Goal: Transaction & Acquisition: Book appointment/travel/reservation

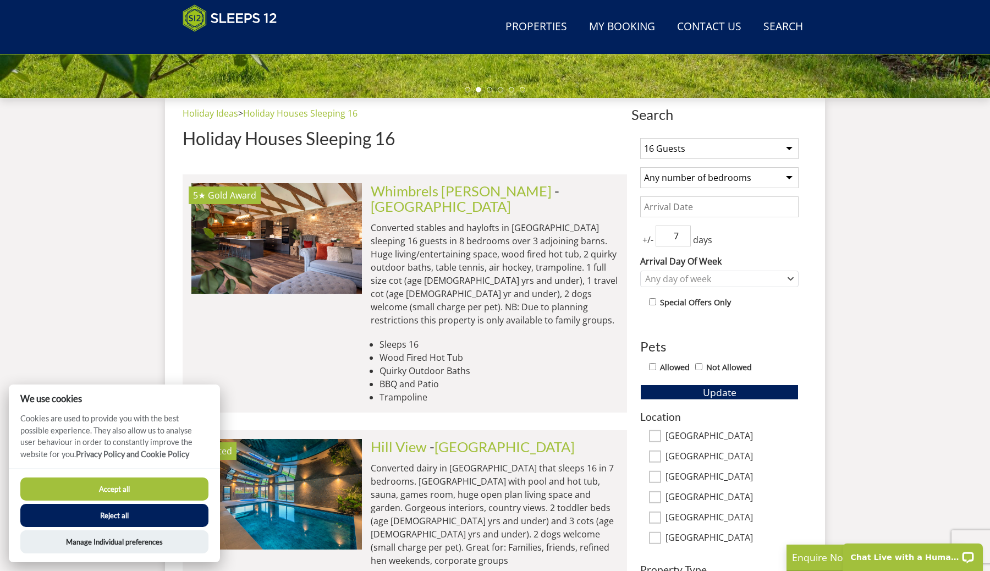
scroll to position [378, 0]
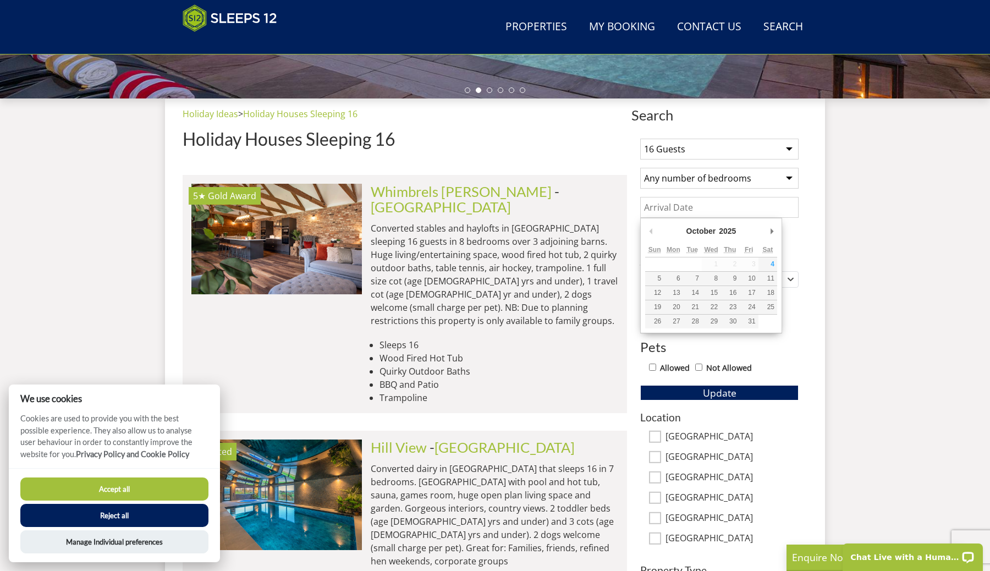
click at [686, 204] on input "Date" at bounding box center [719, 207] width 158 height 21
type input "07/11/2025"
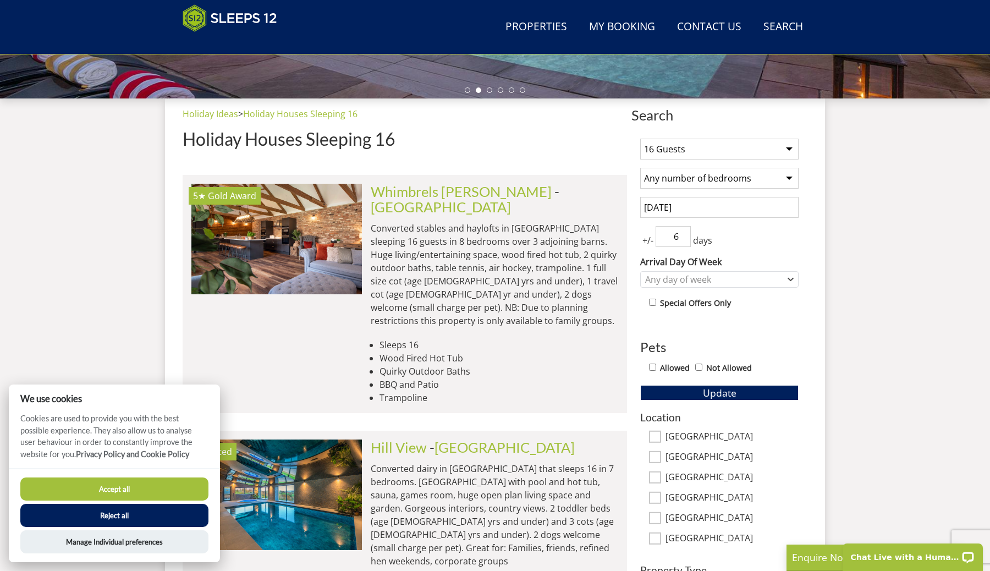
click at [684, 237] on input "6" at bounding box center [672, 236] width 35 height 21
click at [684, 237] on input "5" at bounding box center [672, 236] width 35 height 21
click at [684, 237] on input "4" at bounding box center [672, 236] width 35 height 21
click at [684, 237] on input "3" at bounding box center [672, 236] width 35 height 21
click at [684, 237] on input "2" at bounding box center [672, 236] width 35 height 21
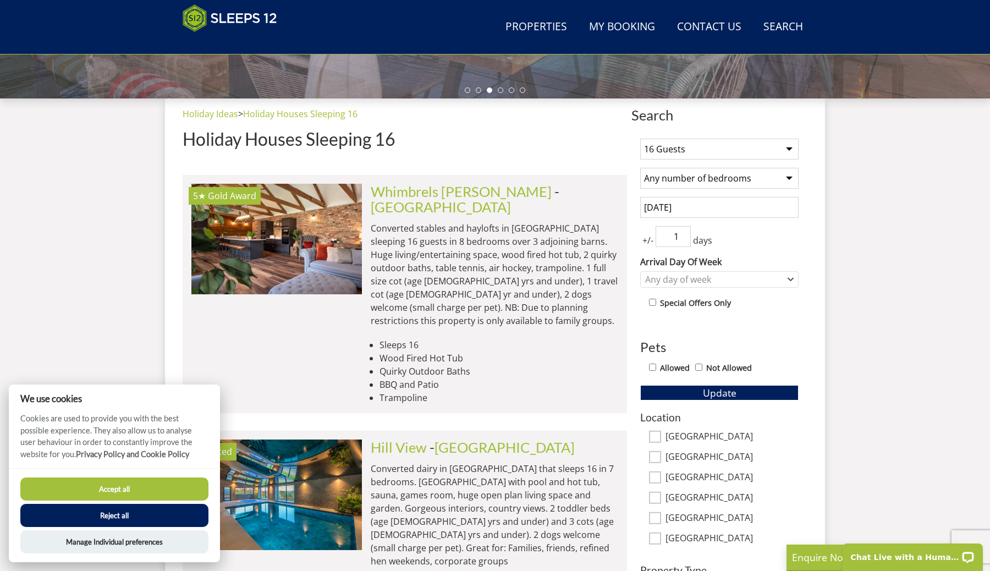
type input "1"
click at [684, 237] on input "1" at bounding box center [672, 236] width 35 height 21
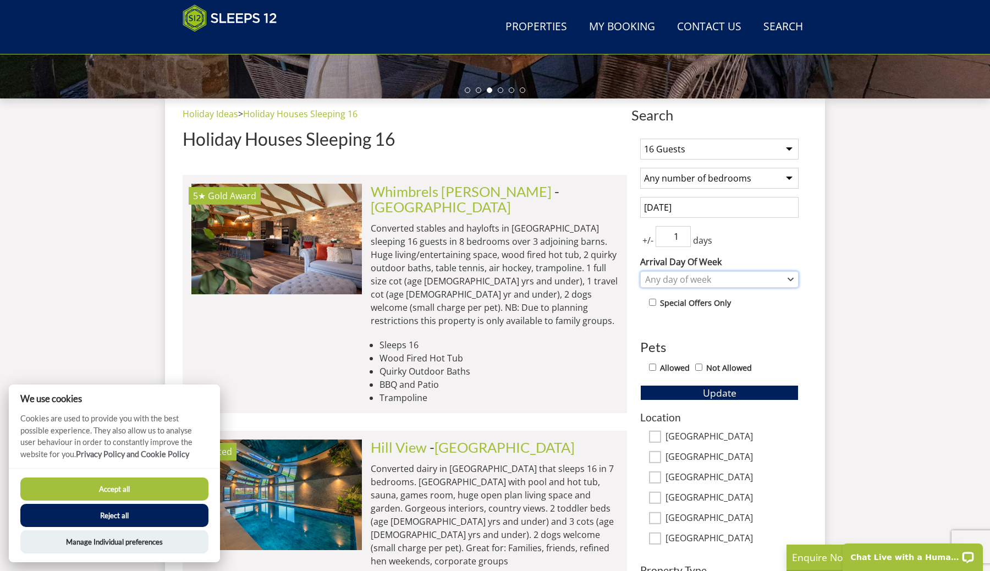
click at [688, 277] on div "Any day of week" at bounding box center [713, 279] width 142 height 12
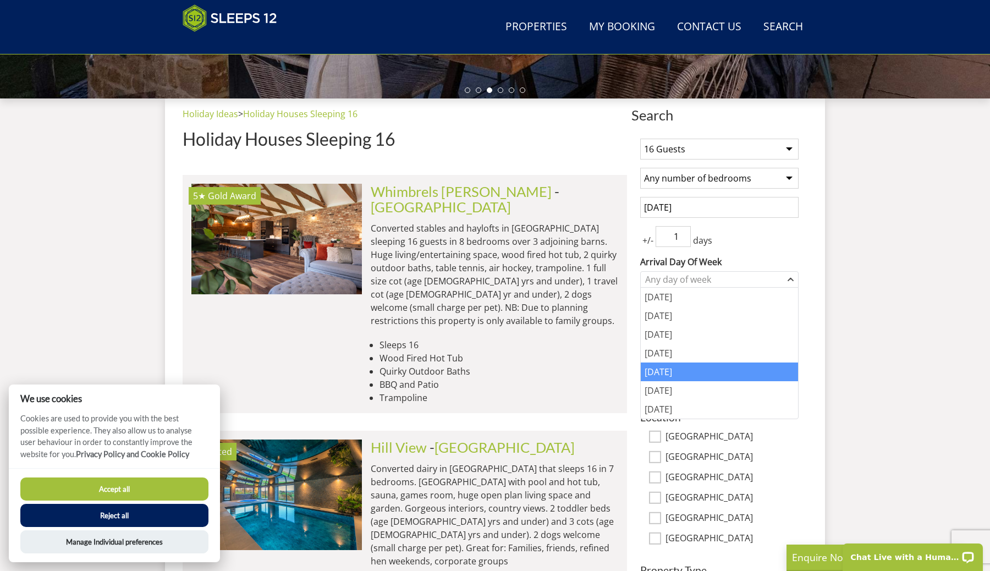
click at [684, 364] on div "Friday" at bounding box center [718, 371] width 157 height 19
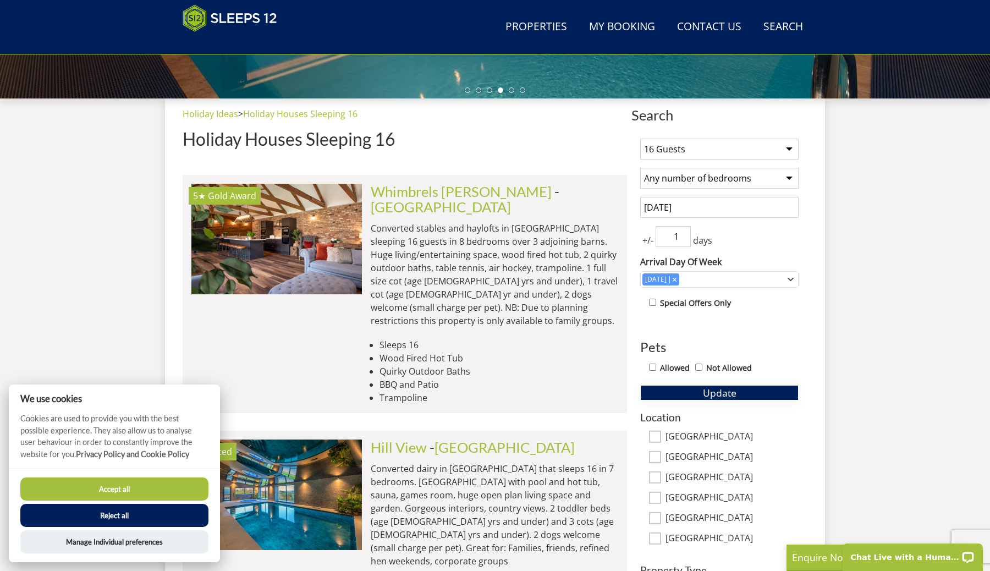
click at [741, 395] on button "Update" at bounding box center [719, 392] width 158 height 15
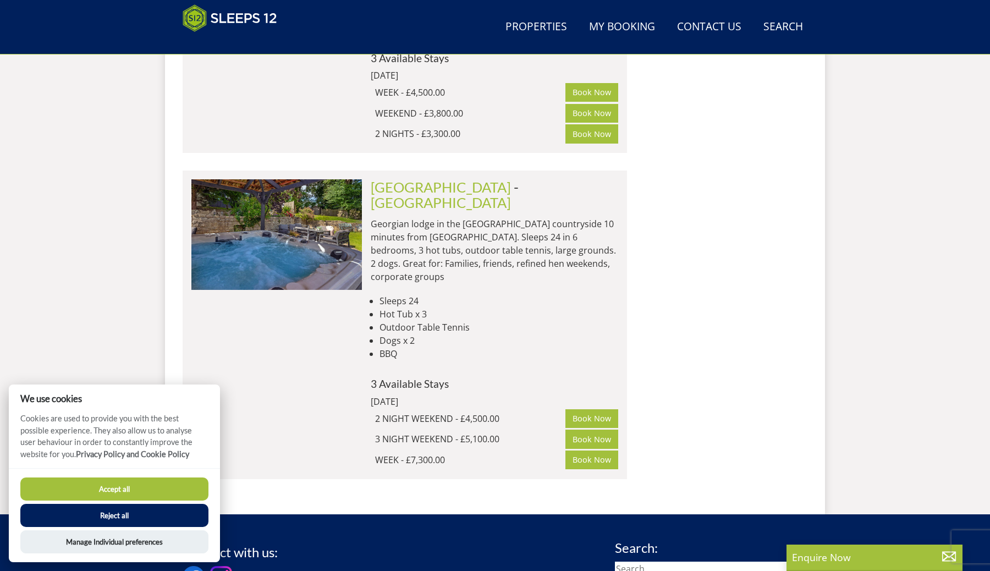
scroll to position [2064, 0]
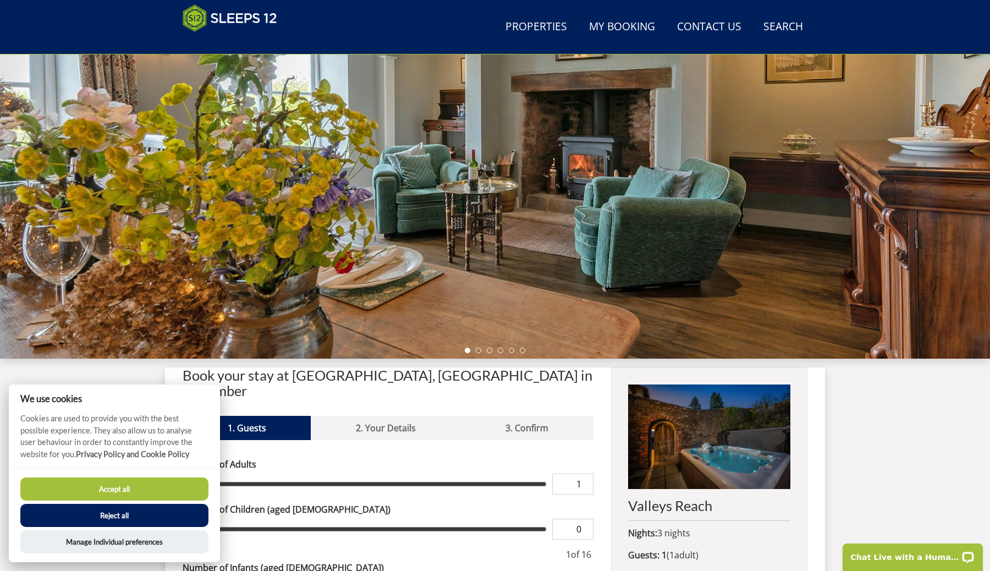
scroll to position [134, 0]
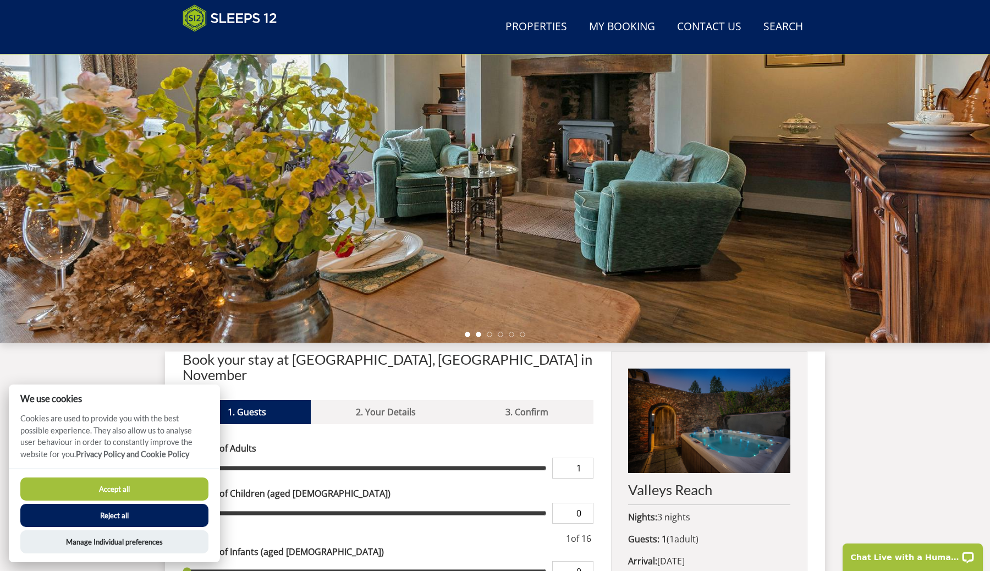
click at [478, 335] on li at bounding box center [478, 333] width 5 height 5
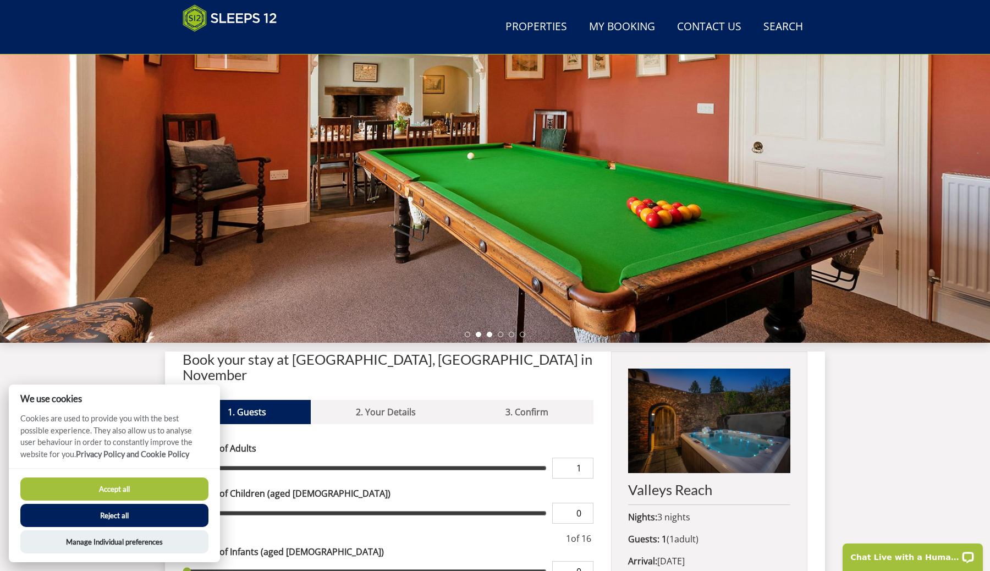
click at [490, 334] on li at bounding box center [489, 333] width 5 height 5
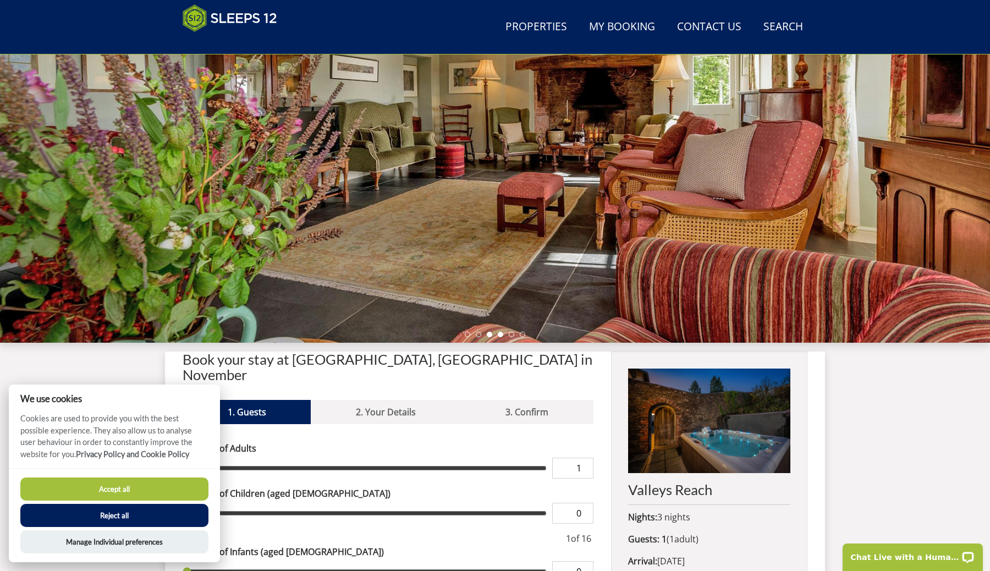
click at [498, 334] on li at bounding box center [500, 333] width 5 height 5
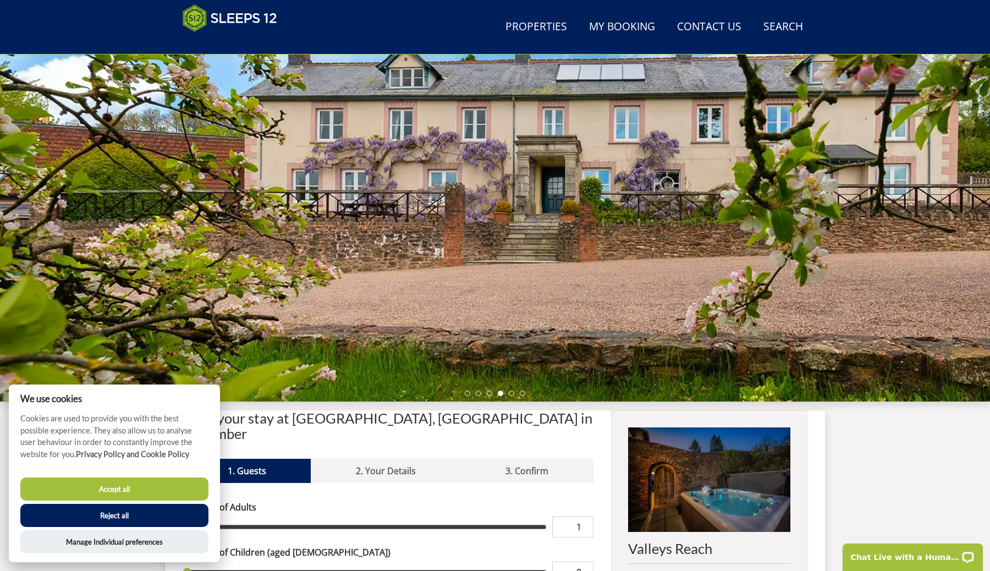
scroll to position [107, 0]
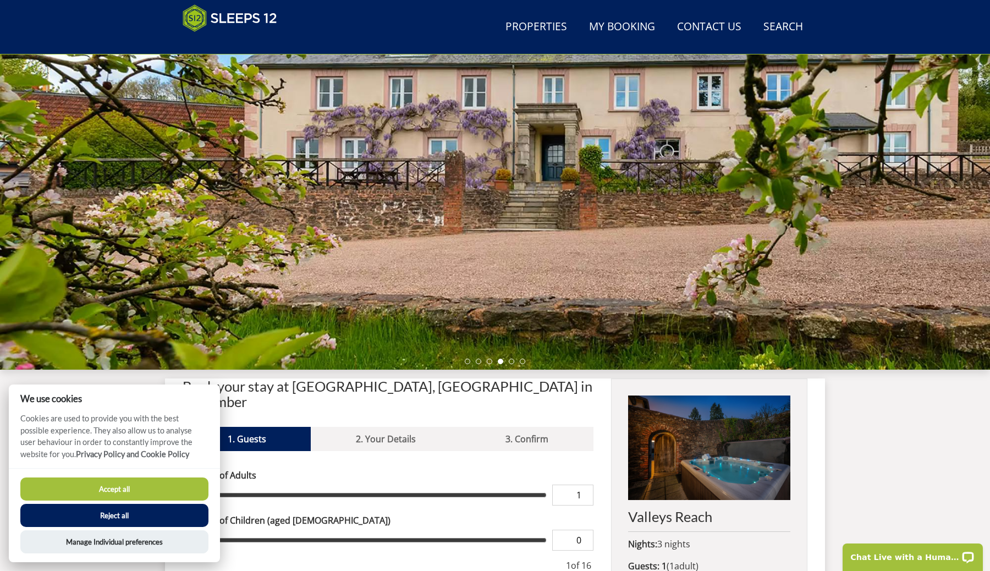
click at [511, 364] on div at bounding box center [495, 177] width 990 height 385
click at [511, 362] on li at bounding box center [510, 360] width 5 height 5
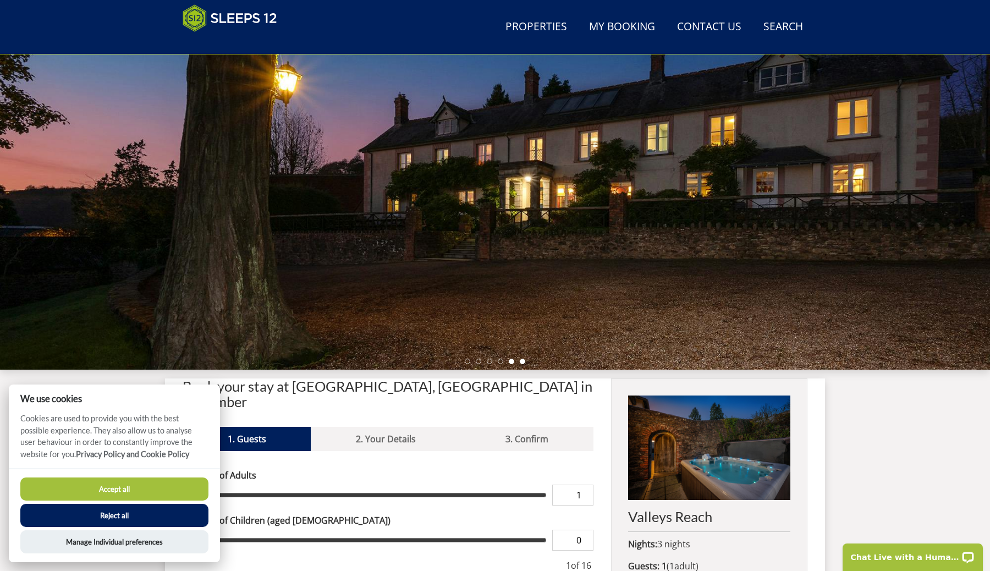
click at [521, 362] on li at bounding box center [521, 360] width 5 height 5
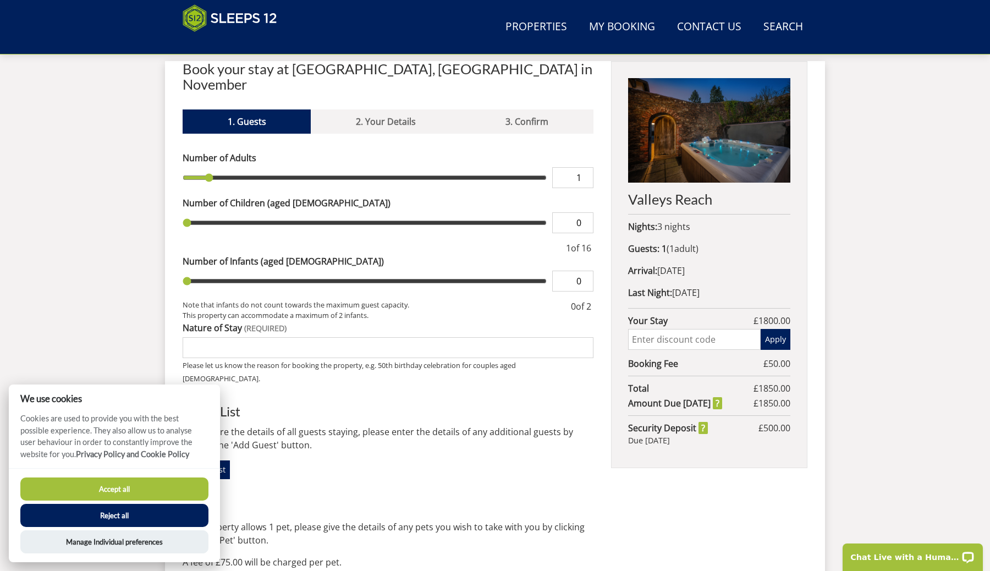
scroll to position [428, 0]
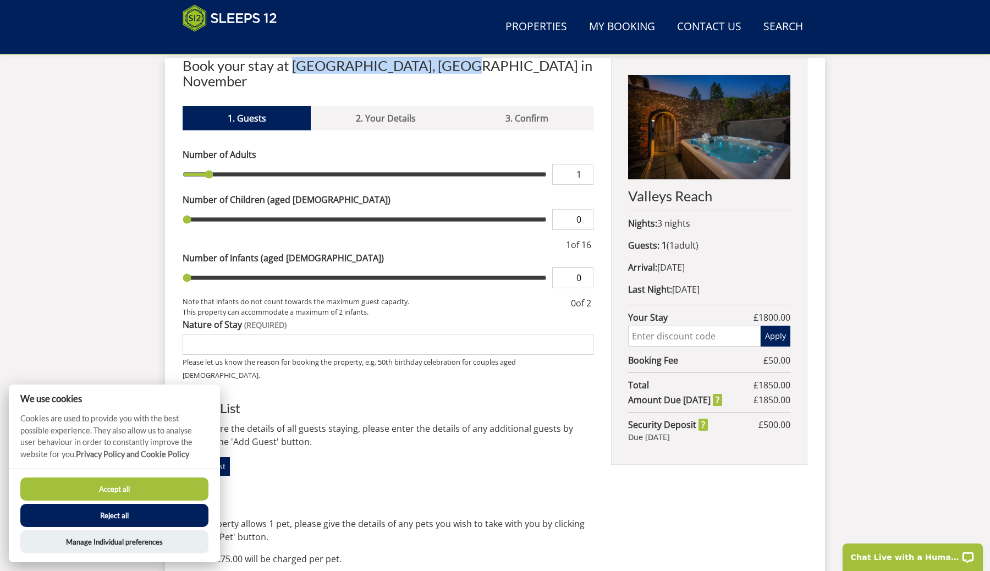
drag, startPoint x: 291, startPoint y: 66, endPoint x: 444, endPoint y: 66, distance: 152.8
click at [444, 66] on h2 "Book your stay at [GEOGRAPHIC_DATA], [GEOGRAPHIC_DATA] in November" at bounding box center [388, 73] width 411 height 31
copy h2 "[GEOGRAPHIC_DATA], [GEOGRAPHIC_DATA]"
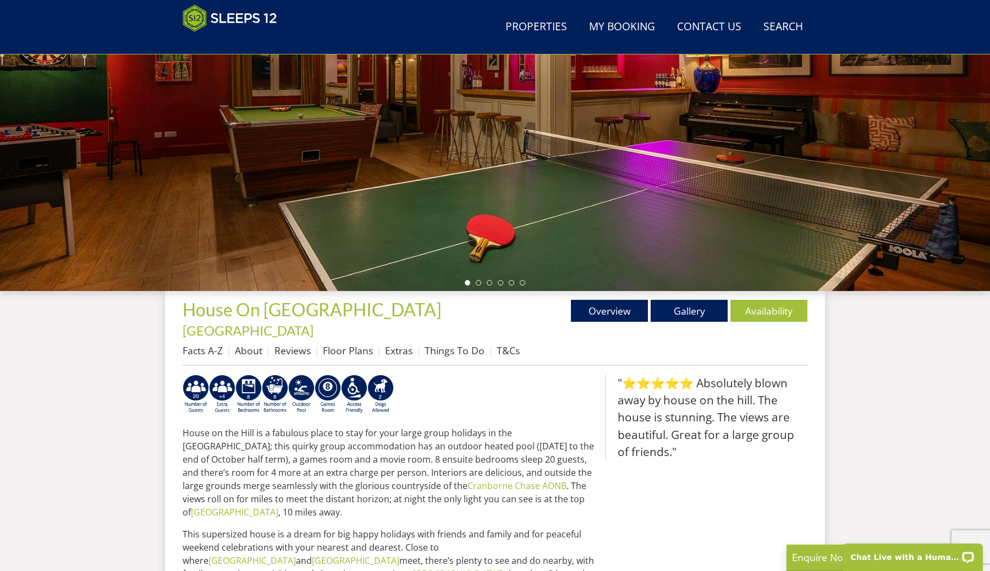
scroll to position [163, 0]
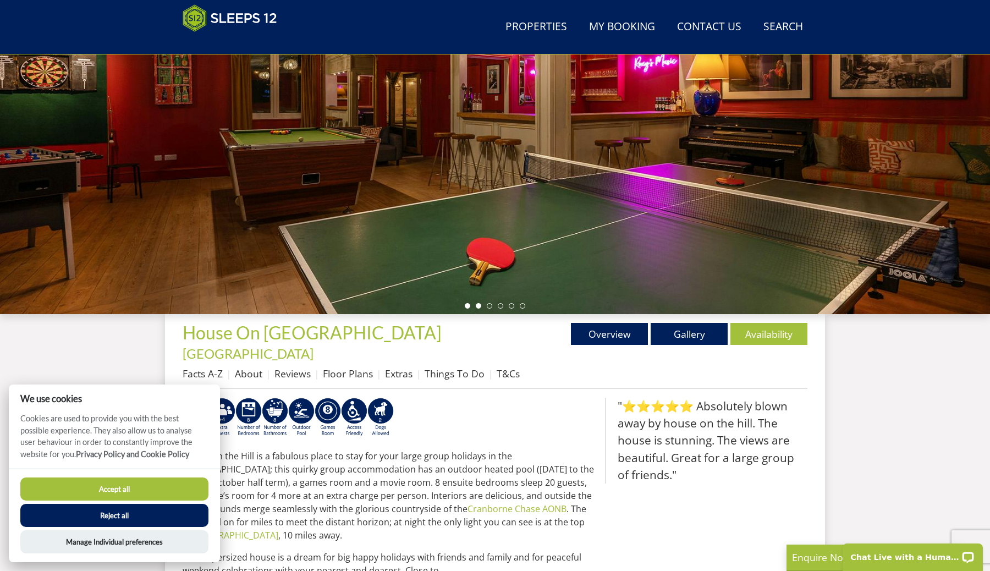
click at [479, 305] on li at bounding box center [478, 305] width 5 height 5
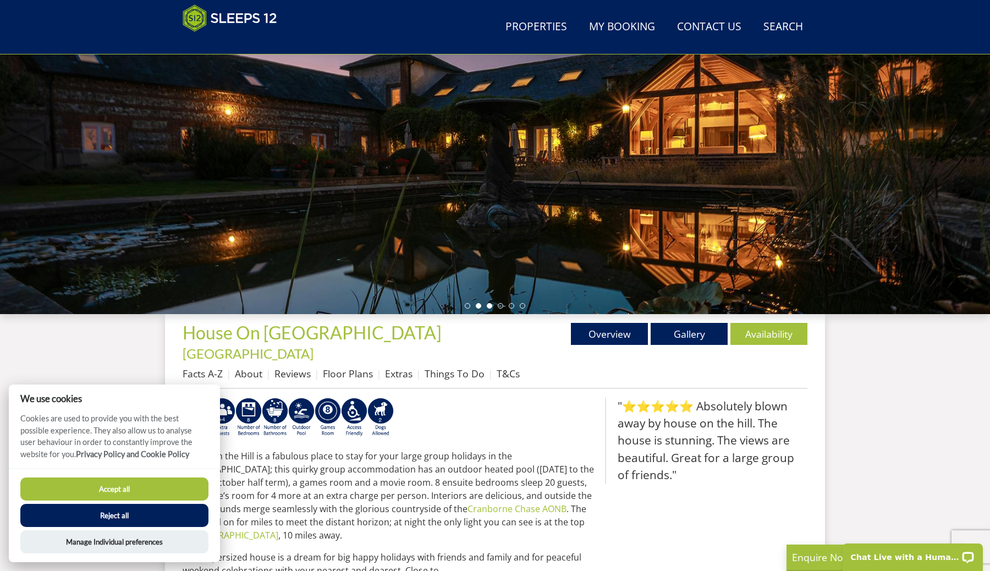
click at [488, 305] on li at bounding box center [489, 305] width 5 height 5
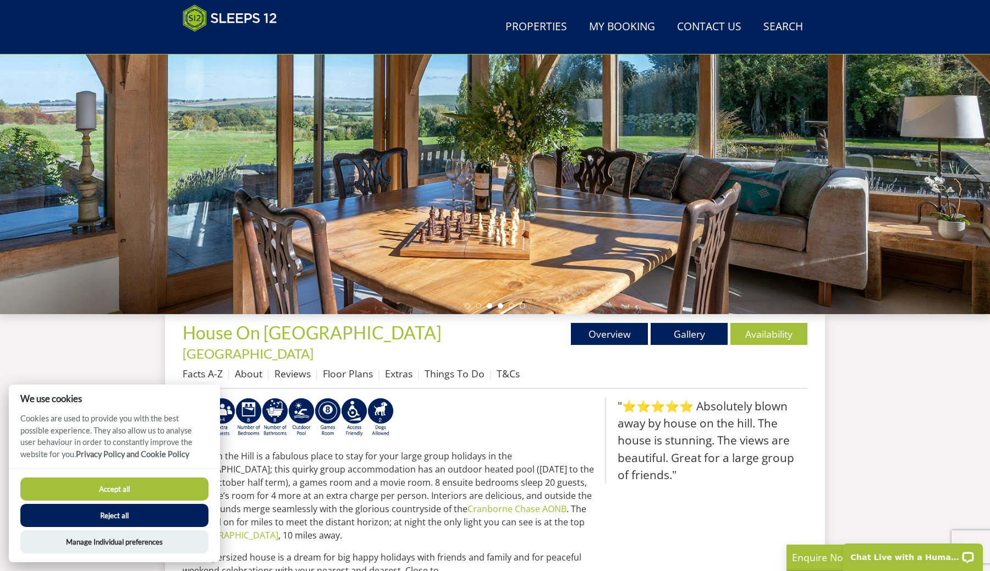
click at [498, 304] on li at bounding box center [500, 305] width 5 height 5
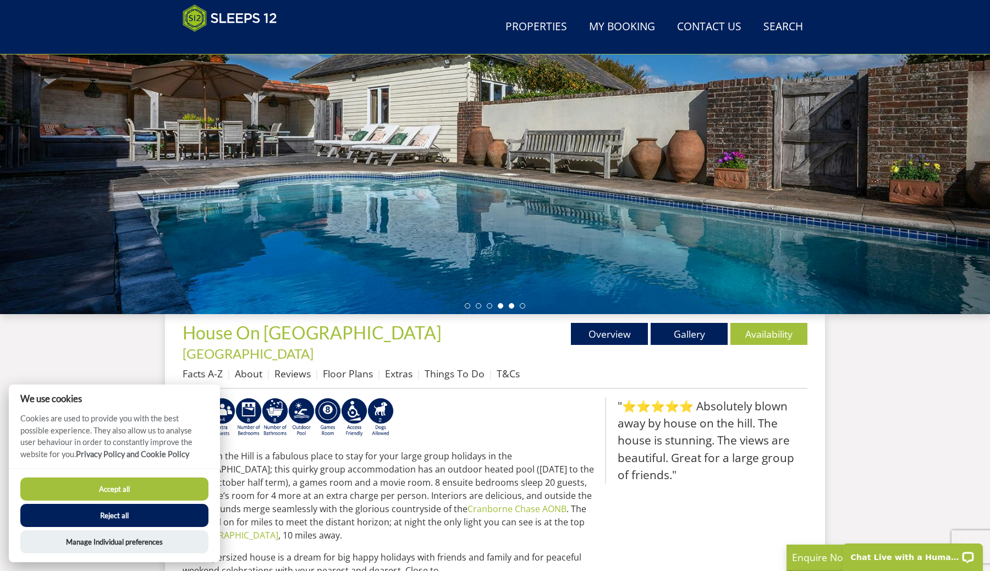
click at [510, 306] on li at bounding box center [510, 305] width 5 height 5
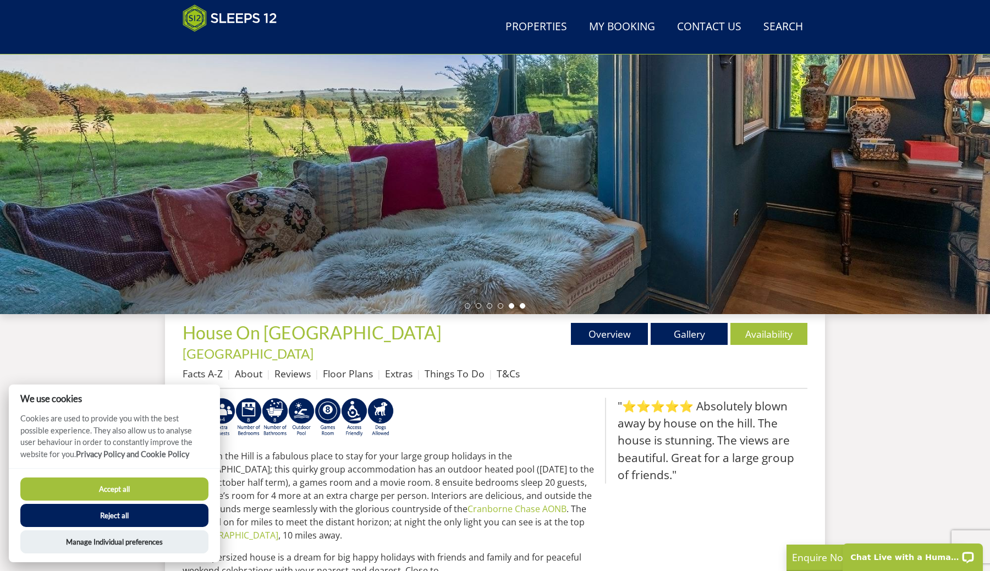
click at [522, 305] on li at bounding box center [521, 305] width 5 height 5
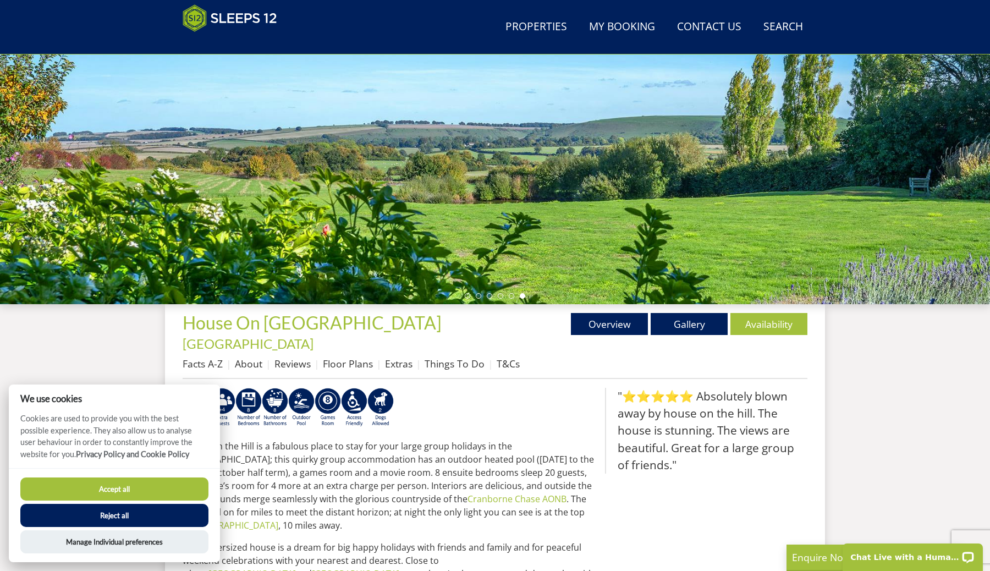
scroll to position [178, 0]
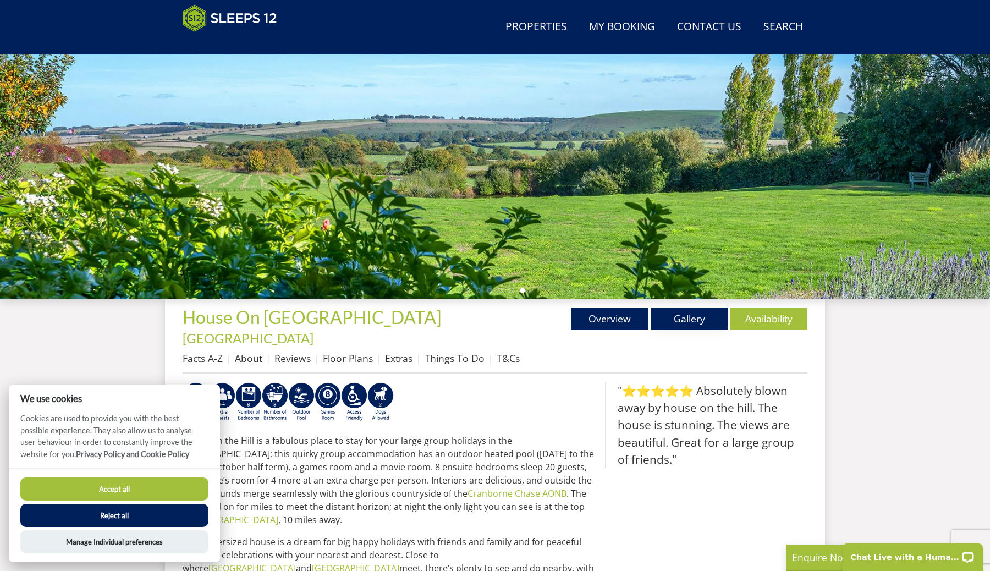
click at [680, 322] on link "Gallery" at bounding box center [688, 318] width 77 height 22
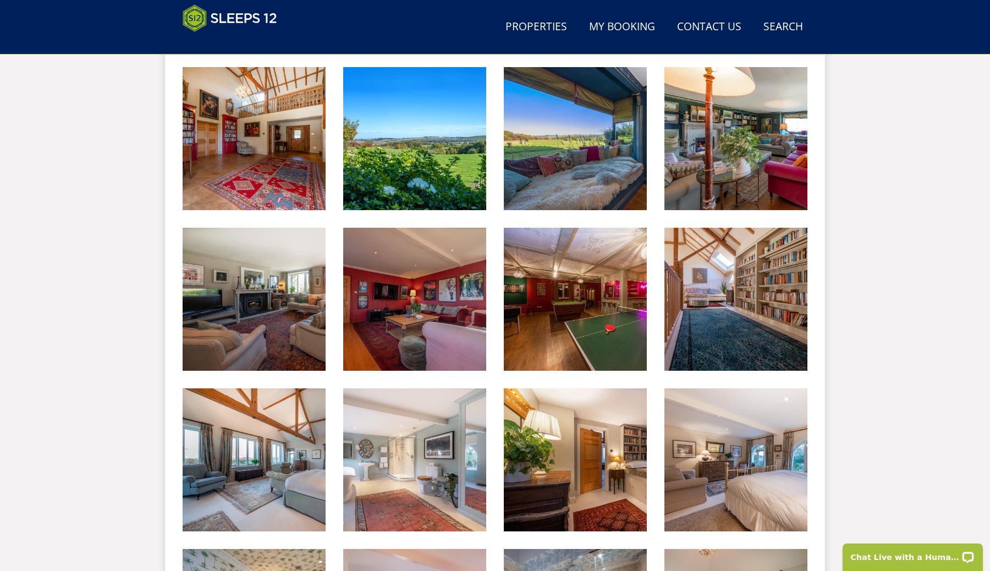
scroll to position [793, 0]
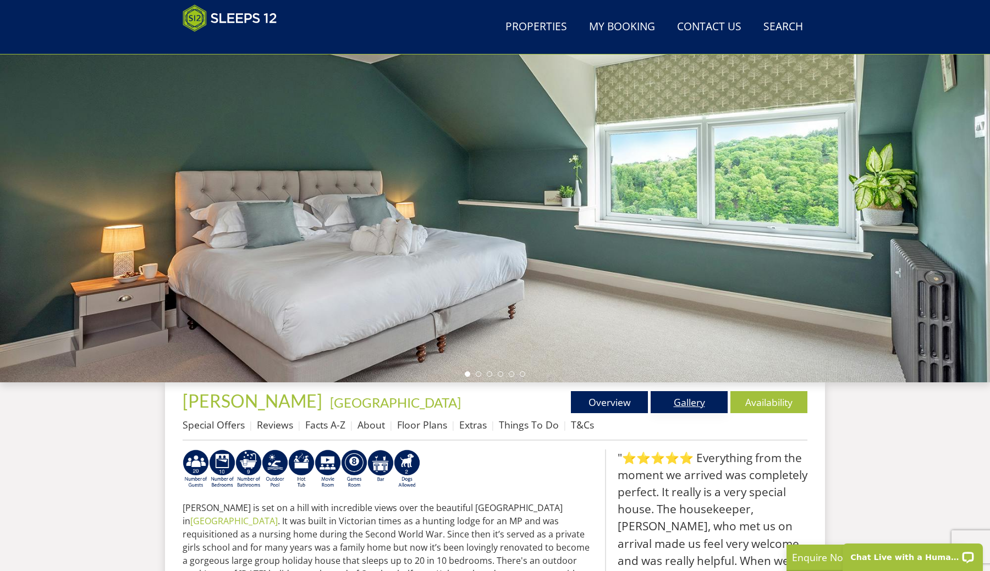
click at [685, 397] on link "Gallery" at bounding box center [688, 402] width 77 height 22
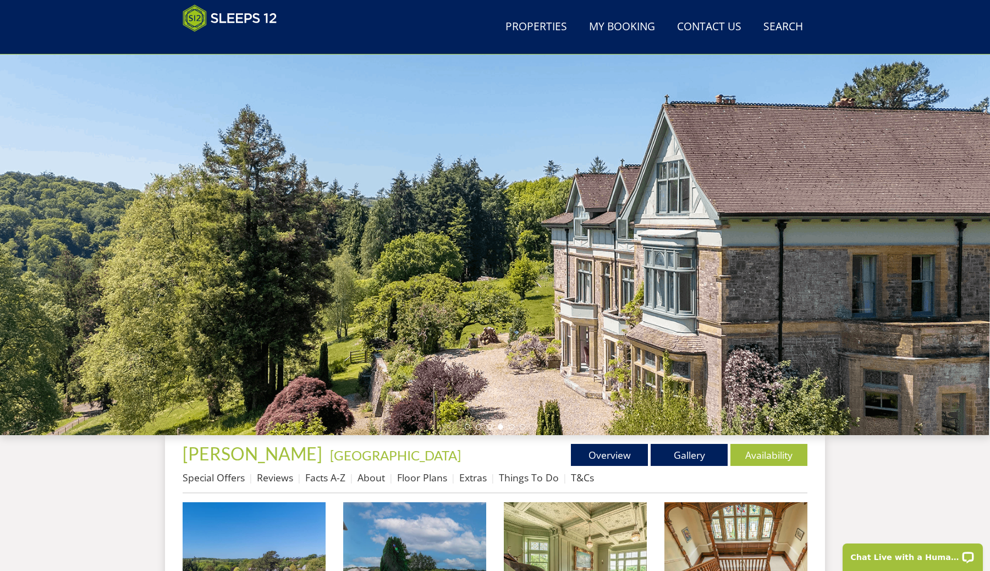
scroll to position [100, 0]
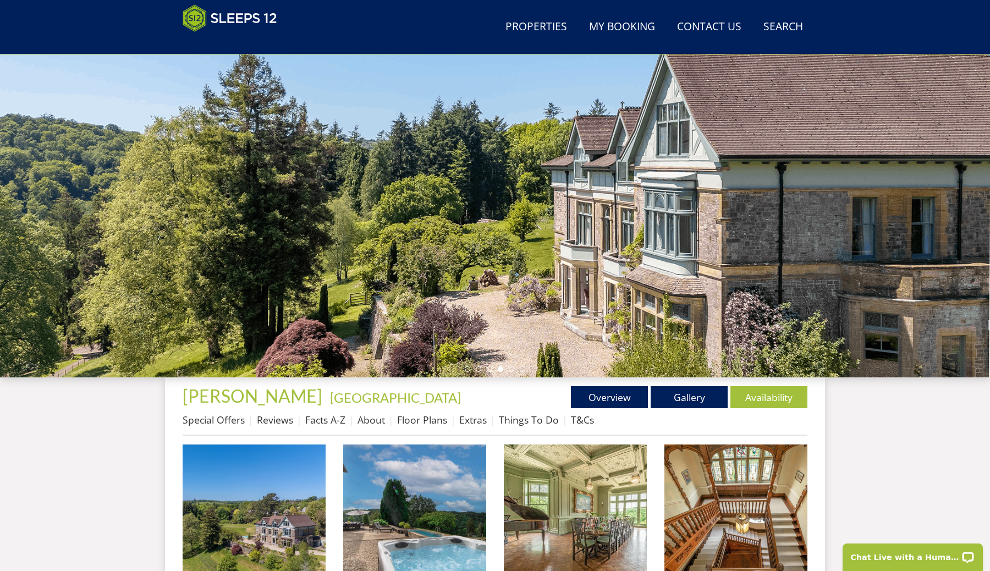
drag, startPoint x: 289, startPoint y: 396, endPoint x: 176, endPoint y: 396, distance: 112.7
copy h1 "Kennard Hall -"
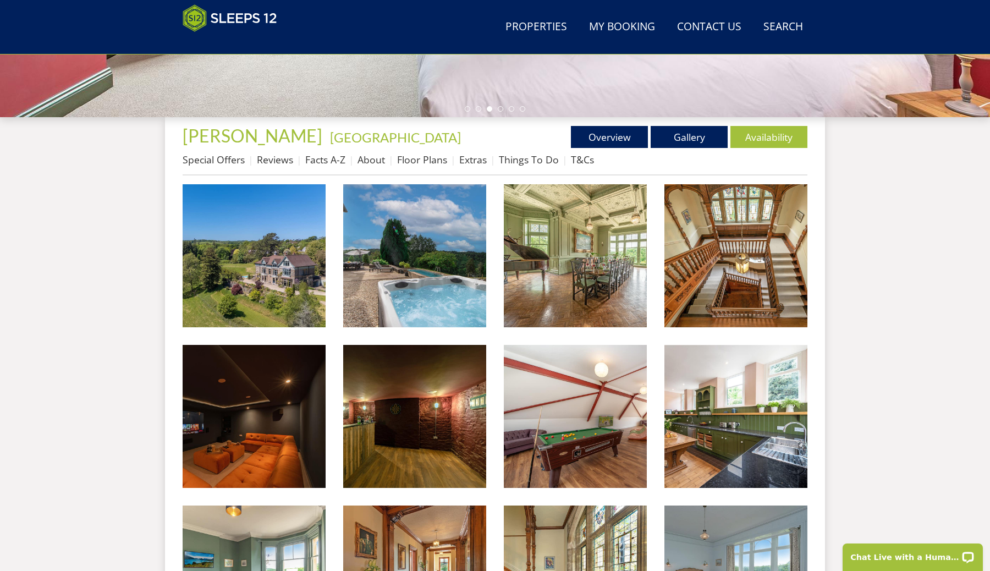
scroll to position [360, 0]
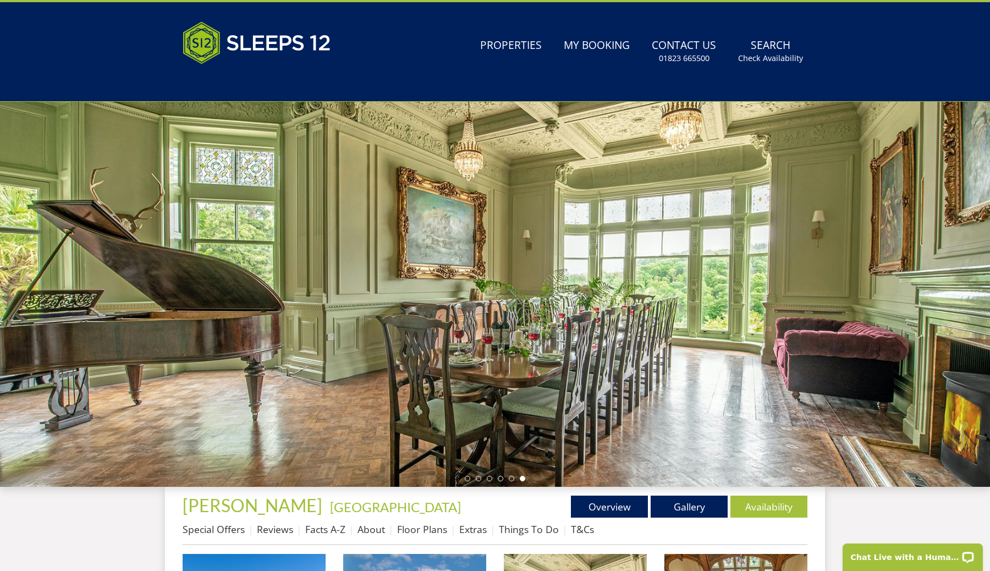
scroll to position [105, 0]
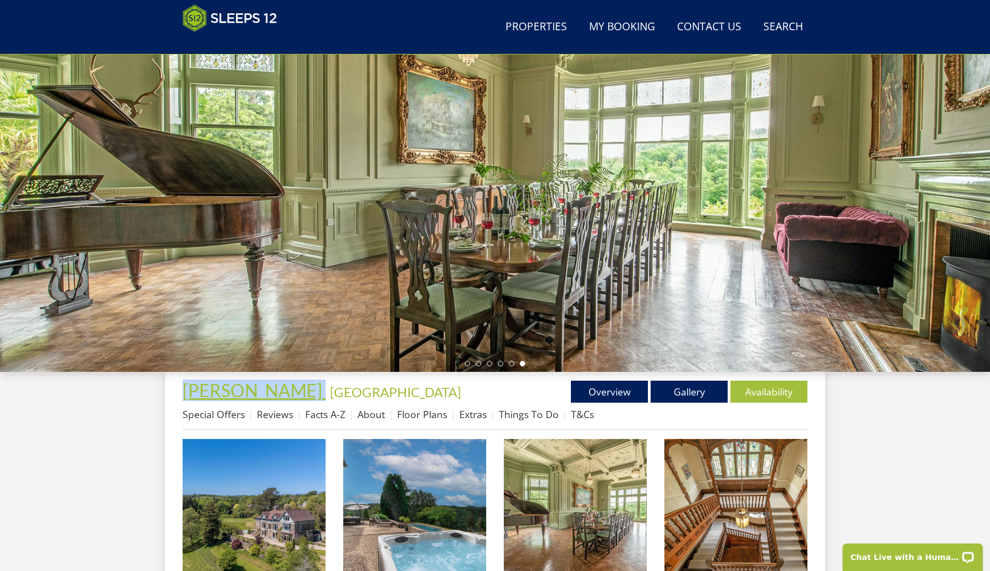
drag, startPoint x: 286, startPoint y: 390, endPoint x: 185, endPoint y: 390, distance: 101.7
click at [185, 390] on h1 "Kennard Hall - Devon" at bounding box center [339, 389] width 312 height 19
copy link "Kennard Hall"
